Goal: Book appointment/travel/reservation

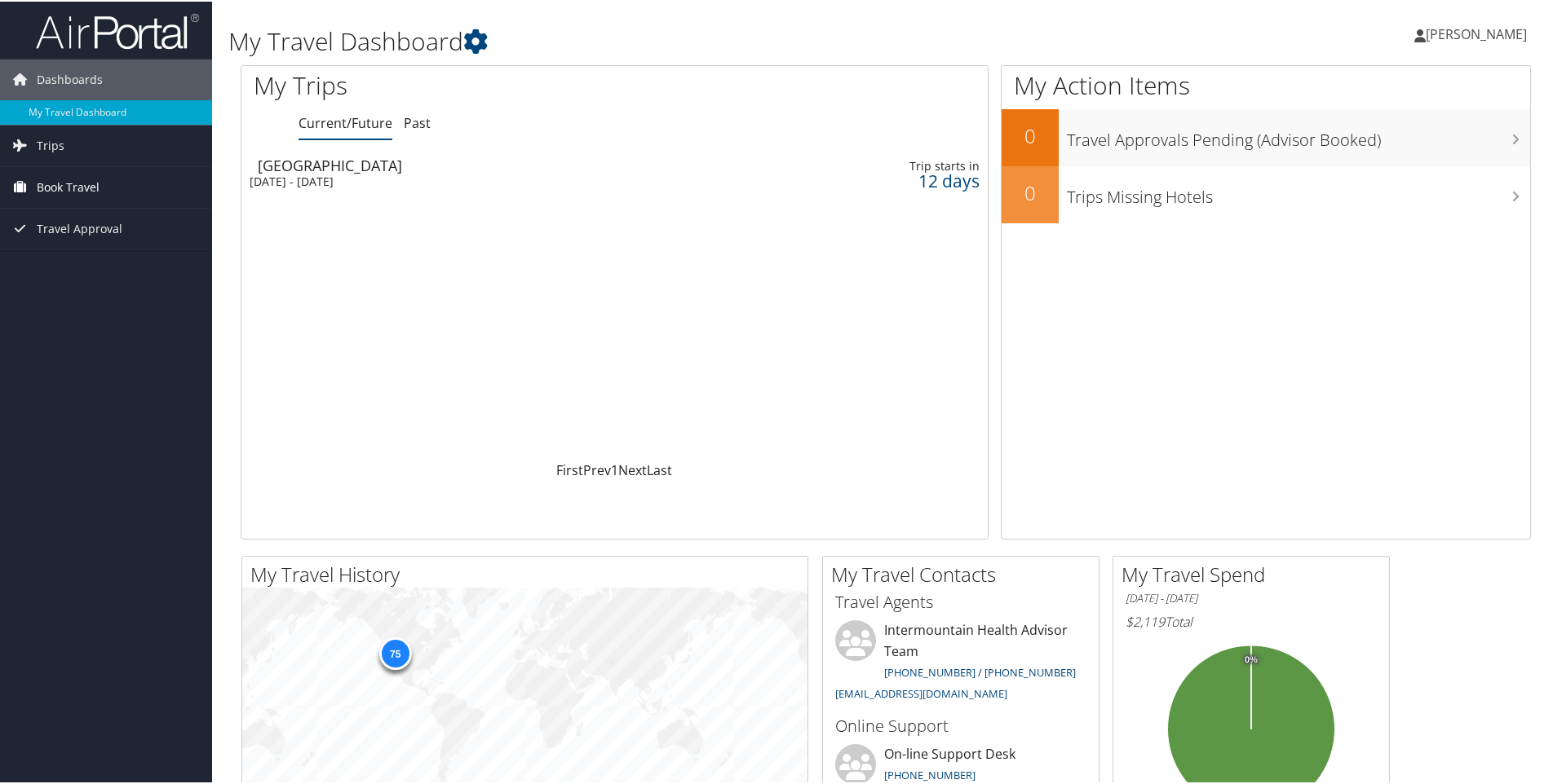
click at [54, 182] on span "Book Travel" at bounding box center [68, 186] width 63 height 41
click at [59, 258] on link "Book/Manage Online Trips" at bounding box center [106, 267] width 212 height 24
